Goal: Check status: Check status

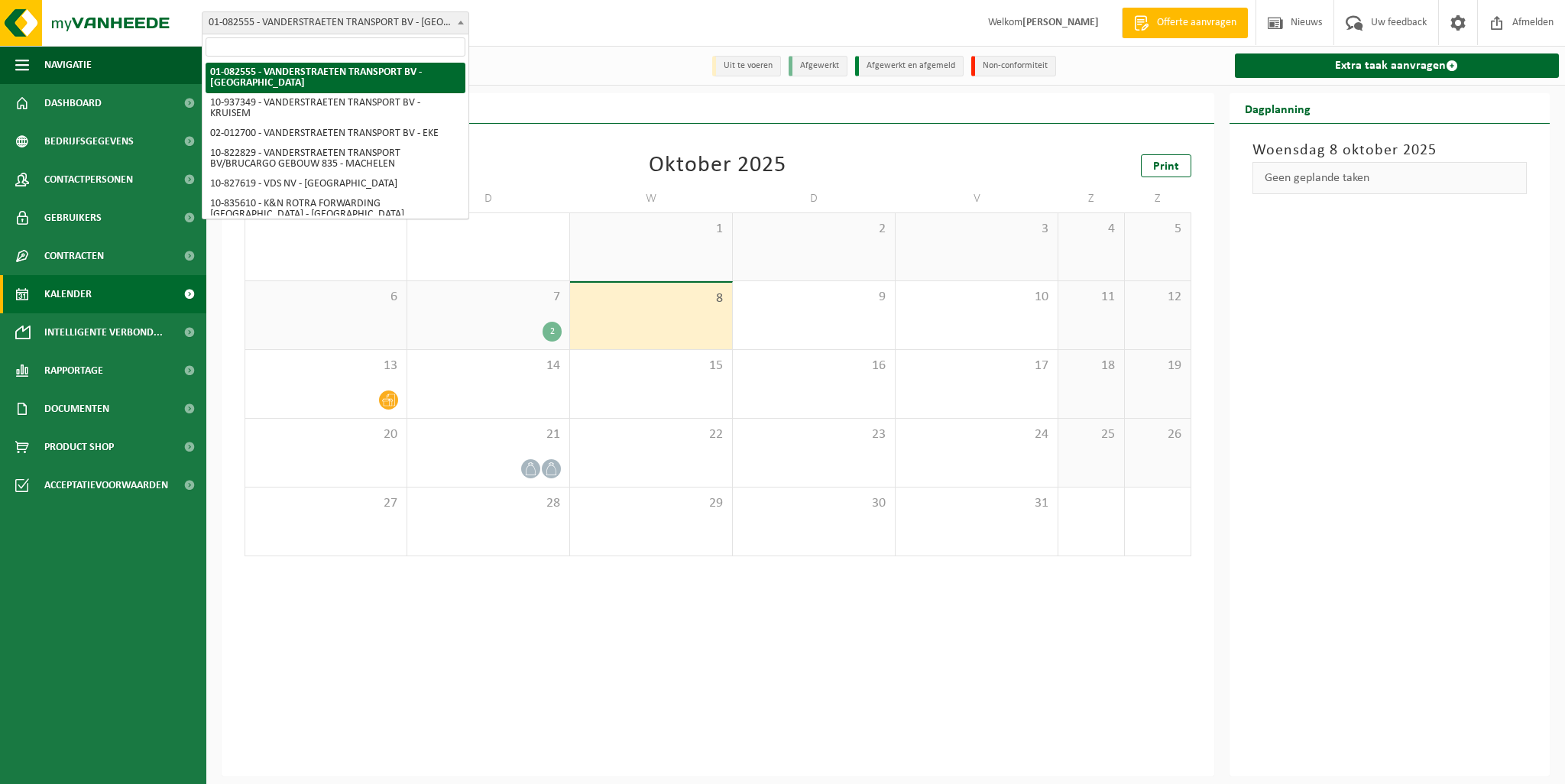
click at [425, 26] on span "01-082555 - VANDERSTRAETEN TRANSPORT BV - [GEOGRAPHIC_DATA]" at bounding box center [335, 23] width 266 height 22
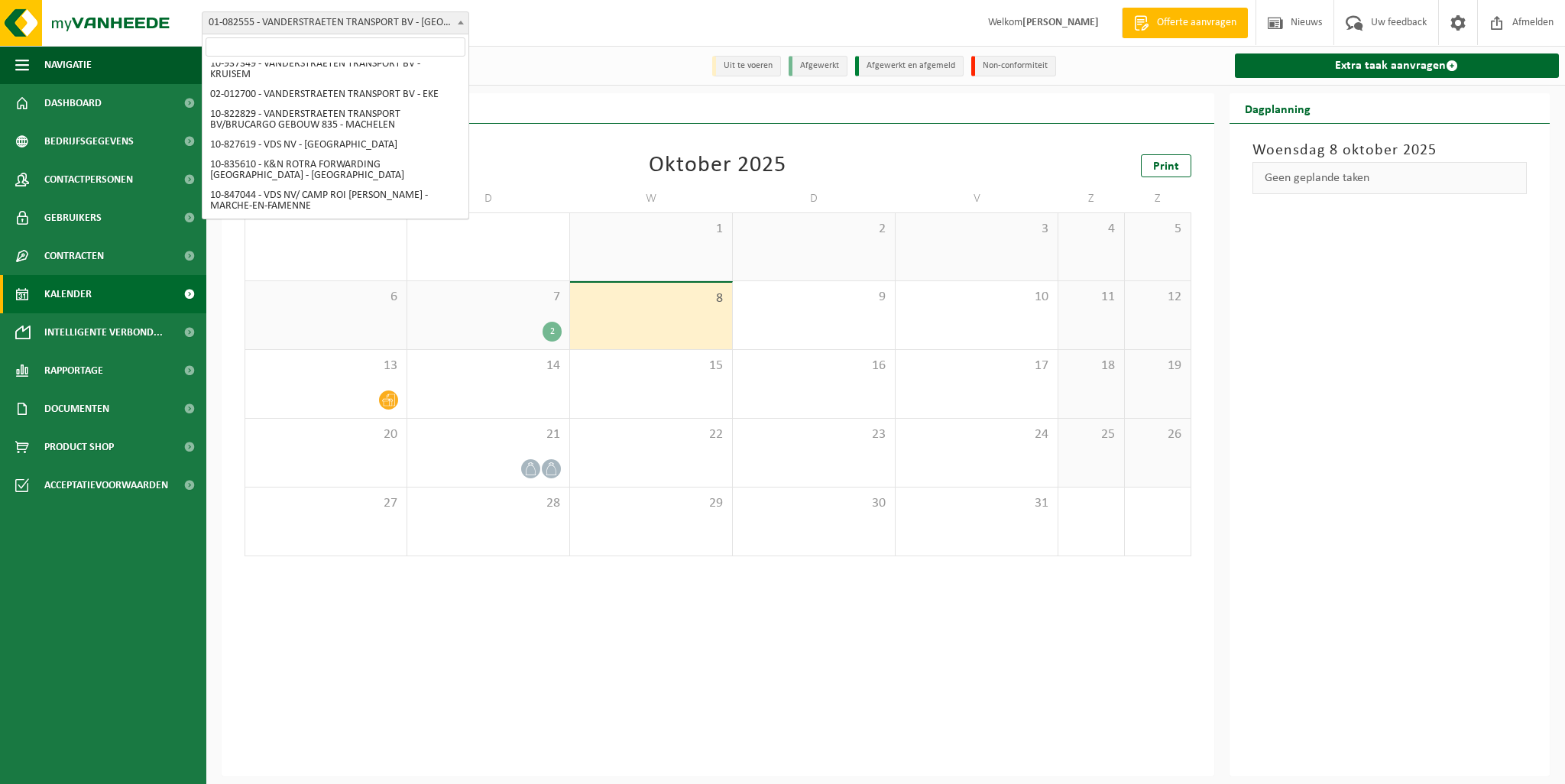
scroll to position [33, 0]
select select "2458"
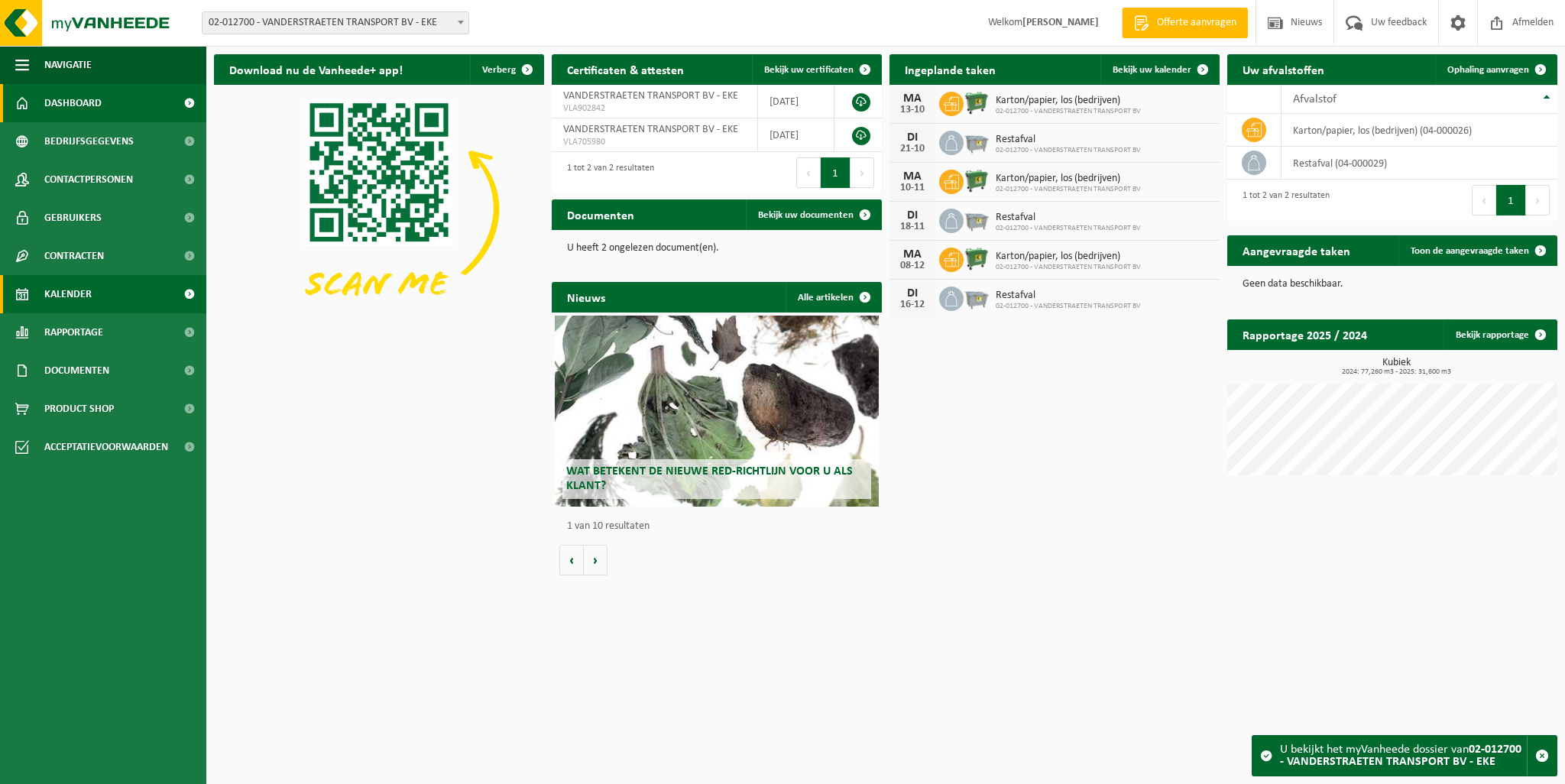
click at [104, 290] on link "Kalender" at bounding box center [103, 294] width 207 height 38
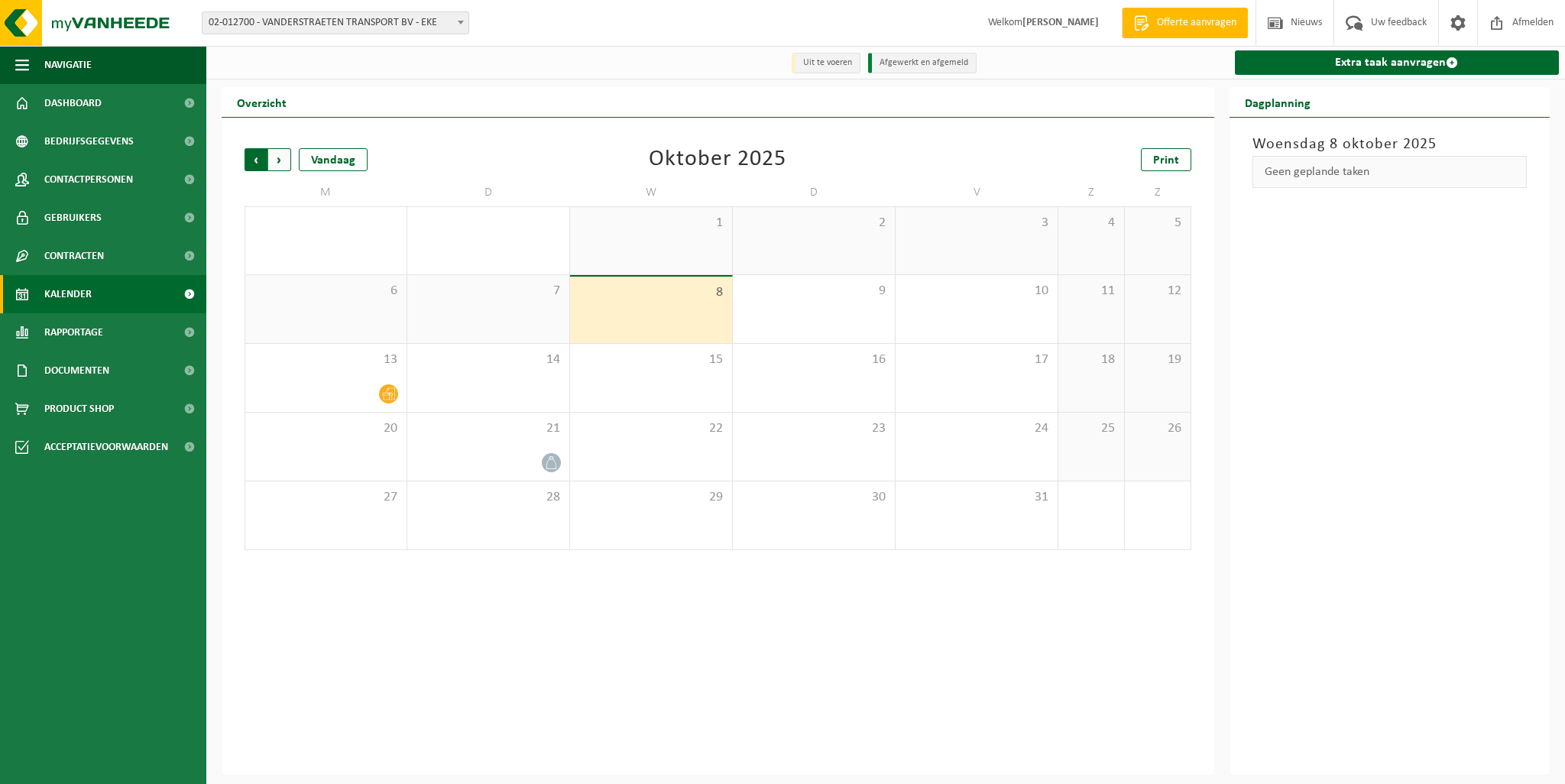
click at [281, 157] on span "Volgende" at bounding box center [280, 160] width 23 height 23
click at [280, 162] on span "Volgende" at bounding box center [280, 160] width 23 height 23
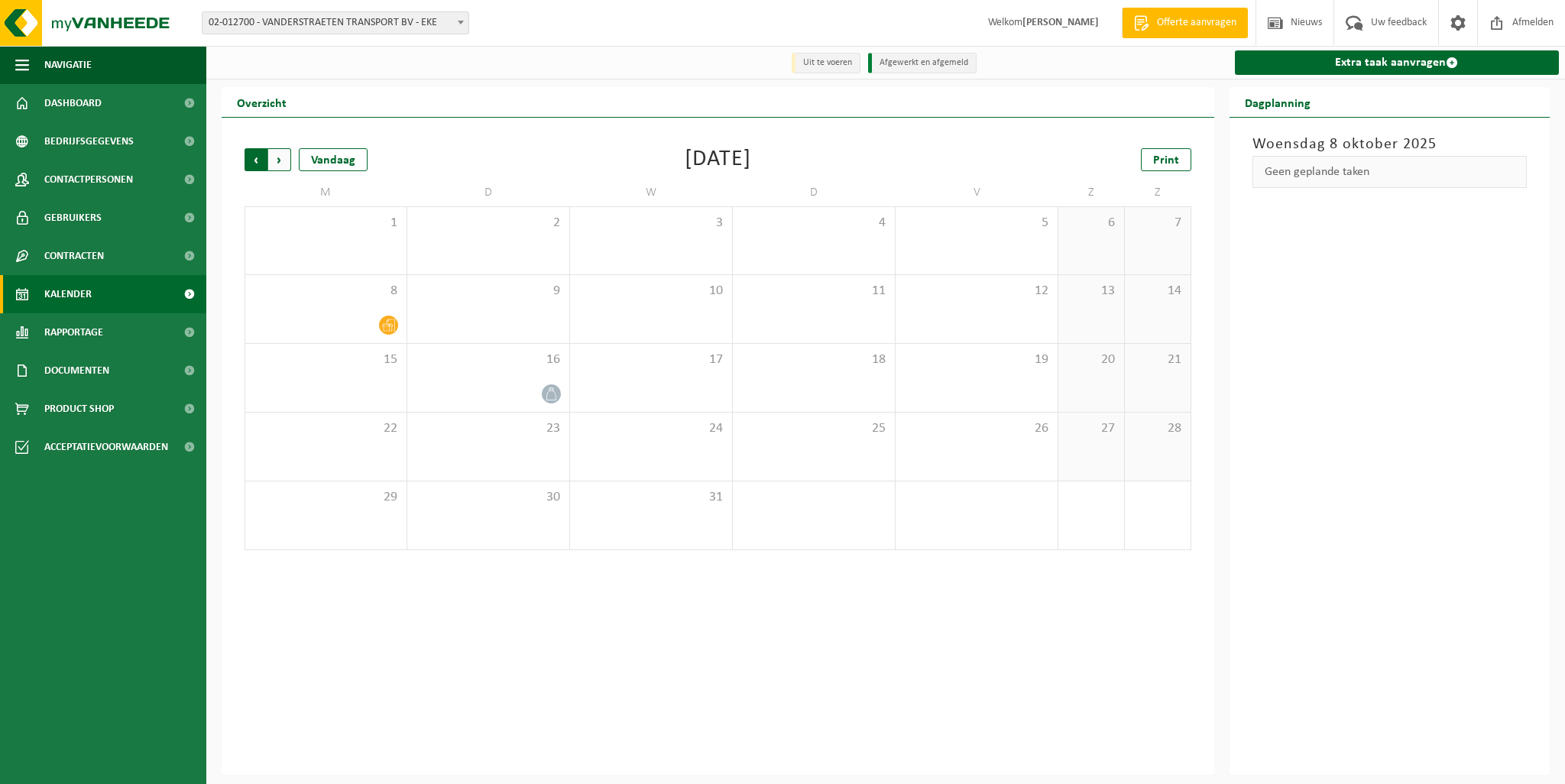
click at [281, 155] on span "Volgende" at bounding box center [280, 160] width 23 height 23
